Goal: Check status: Check status

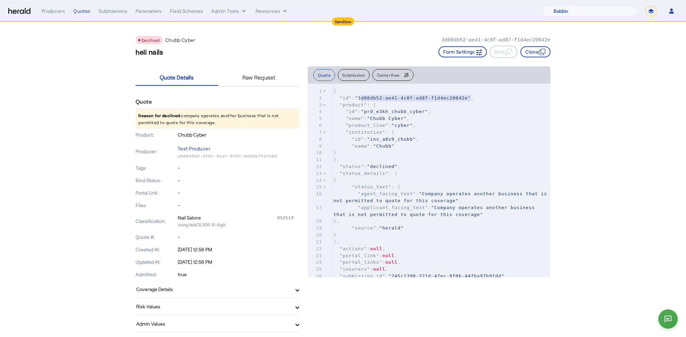
select select "pfm_129z_babbix"
click at [107, 9] on div "Submissions" at bounding box center [113, 11] width 29 height 7
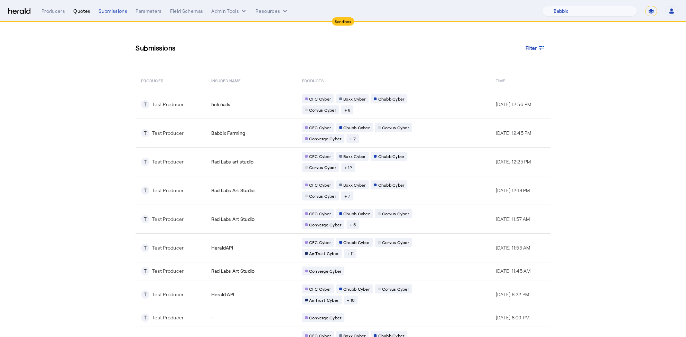
click at [86, 11] on div "Quotes" at bounding box center [81, 11] width 17 height 7
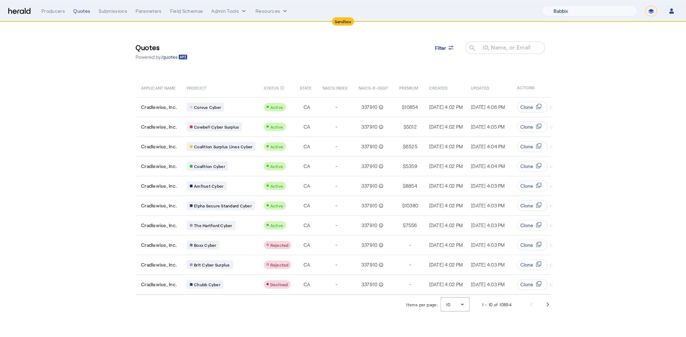
click at [651, 12] on select "**********" at bounding box center [651, 11] width 12 height 10
select select "**********"
click at [645, 6] on select "**********" at bounding box center [651, 11] width 12 height 10
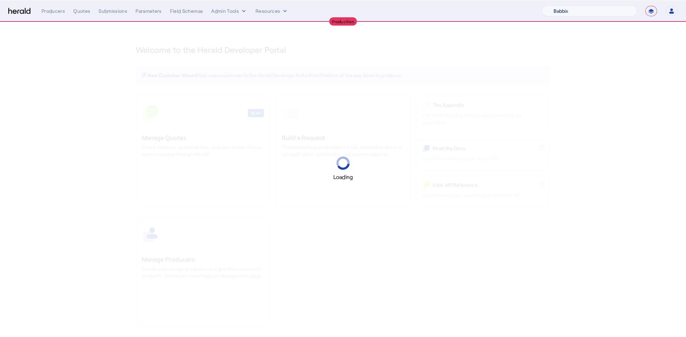
click at [609, 12] on select "1Fort Acrisure Acturis Affinity Advisors Affinity Risk Agentero AmWins Anzen Ao…" at bounding box center [589, 11] width 95 height 10
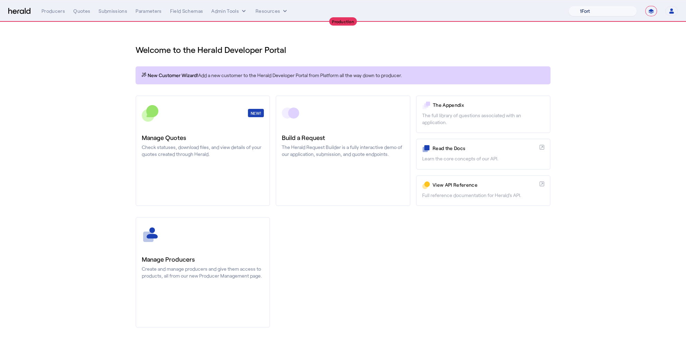
select select "pfm_z9k1_growthmill"
click at [568, 6] on select "1Fort Affinity Risk [PERSON_NAME] [PERSON_NAME] CRC Campus Coverage Citadel Fif…" at bounding box center [602, 11] width 68 height 10
click at [105, 10] on div "Submissions" at bounding box center [113, 11] width 29 height 7
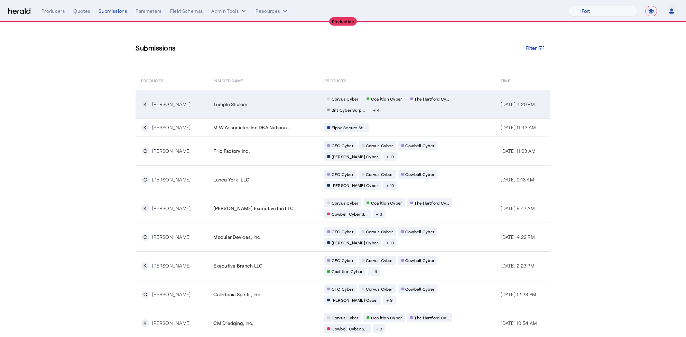
click at [214, 106] on span "Temple Shalom" at bounding box center [230, 104] width 34 height 7
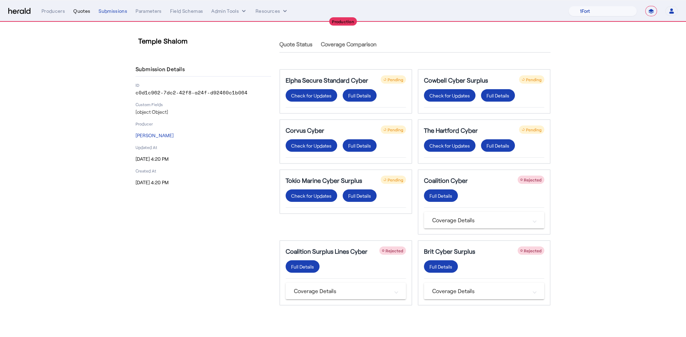
click at [77, 10] on div "Quotes" at bounding box center [81, 11] width 17 height 7
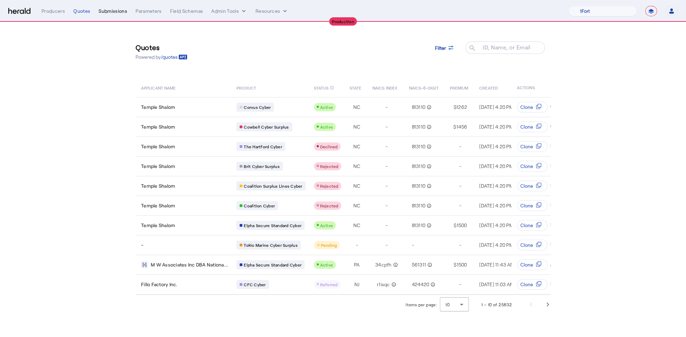
click at [120, 10] on div "Submissions" at bounding box center [113, 11] width 29 height 7
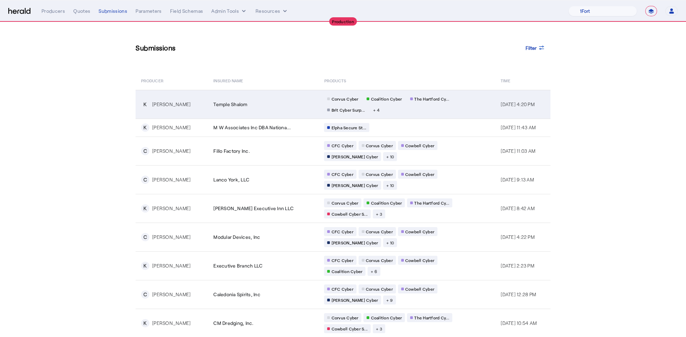
click at [282, 106] on div "Temple Shalom" at bounding box center [264, 104] width 102 height 7
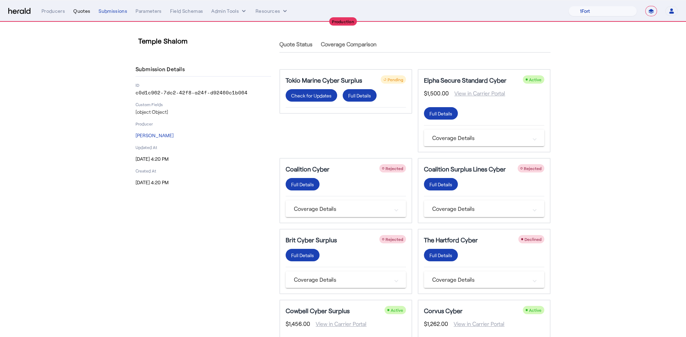
click at [85, 11] on div "Quotes" at bounding box center [81, 11] width 17 height 7
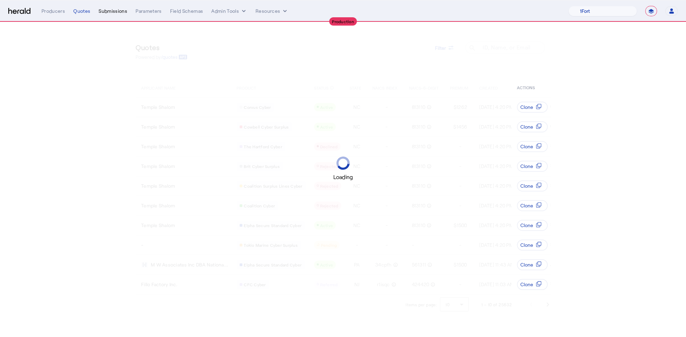
click at [122, 11] on div "Submissions" at bounding box center [113, 11] width 29 height 7
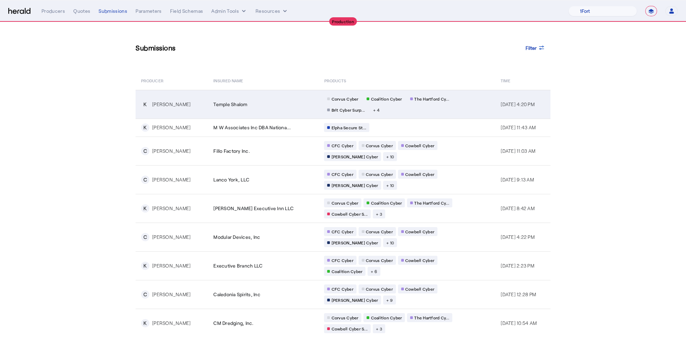
click at [259, 112] on td "Temple Shalom" at bounding box center [263, 104] width 111 height 29
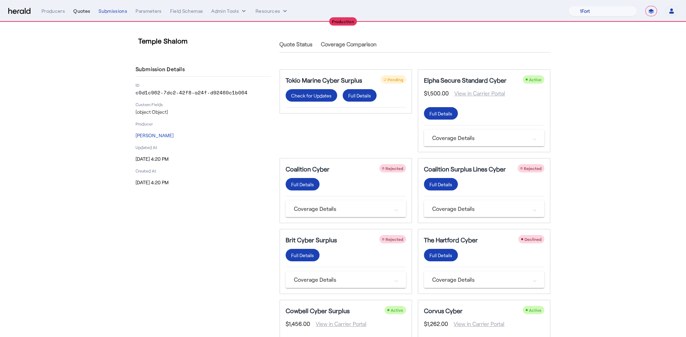
click at [83, 14] on div "Quotes" at bounding box center [81, 11] width 17 height 7
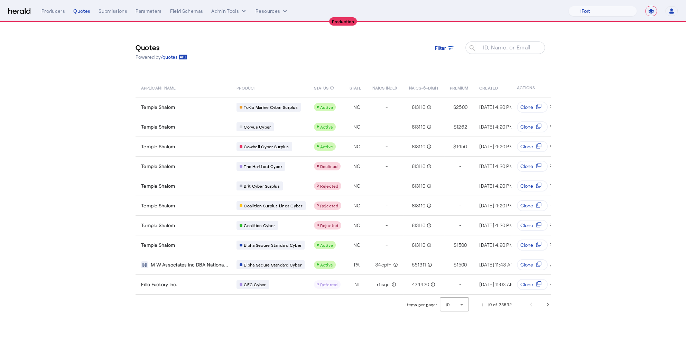
click at [116, 16] on nav "**********" at bounding box center [343, 10] width 686 height 21
click at [117, 14] on div "Submissions" at bounding box center [113, 11] width 29 height 7
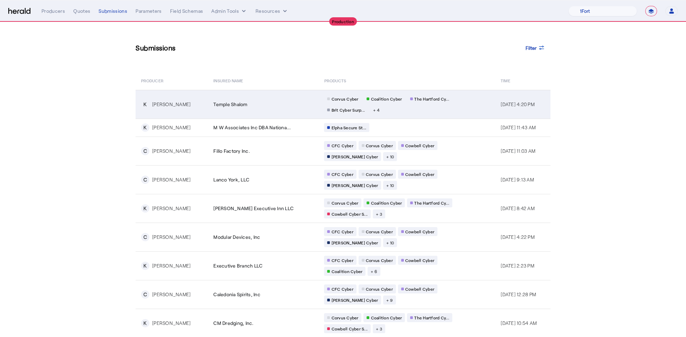
click at [249, 98] on td "Temple Shalom" at bounding box center [263, 104] width 111 height 29
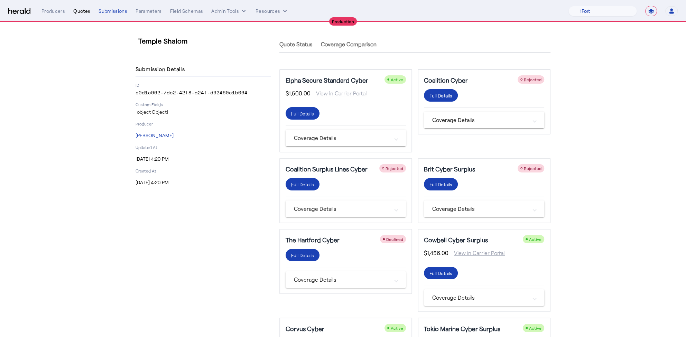
click at [79, 11] on div "Quotes" at bounding box center [81, 11] width 17 height 7
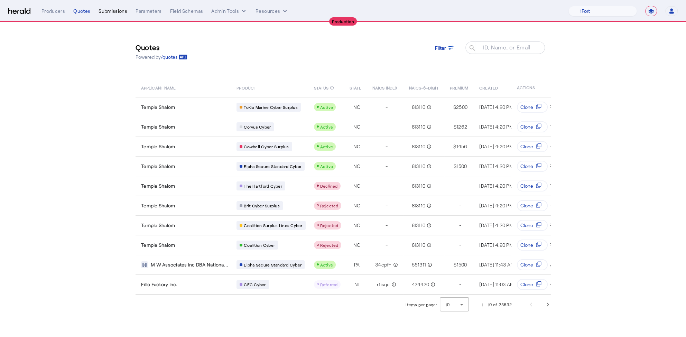
click at [116, 10] on div "Submissions" at bounding box center [113, 11] width 29 height 7
